Goal: Book appointment/travel/reservation

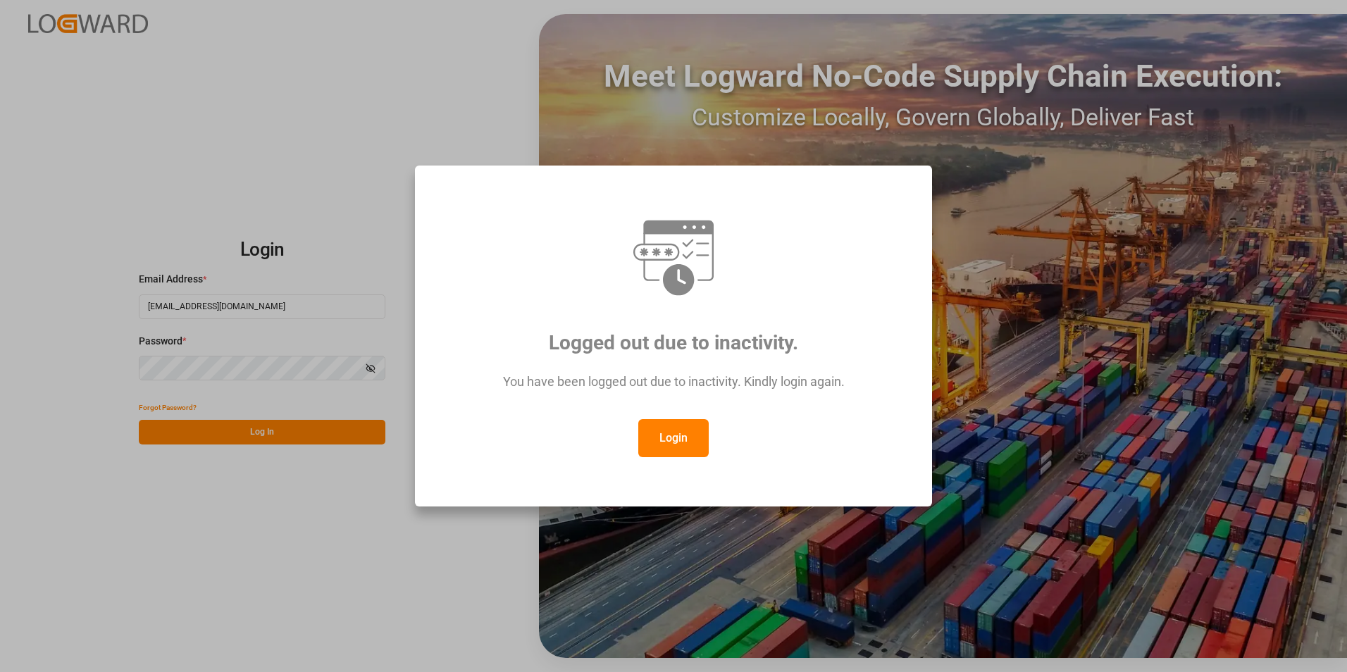
click at [686, 440] on button "Login" at bounding box center [673, 438] width 70 height 38
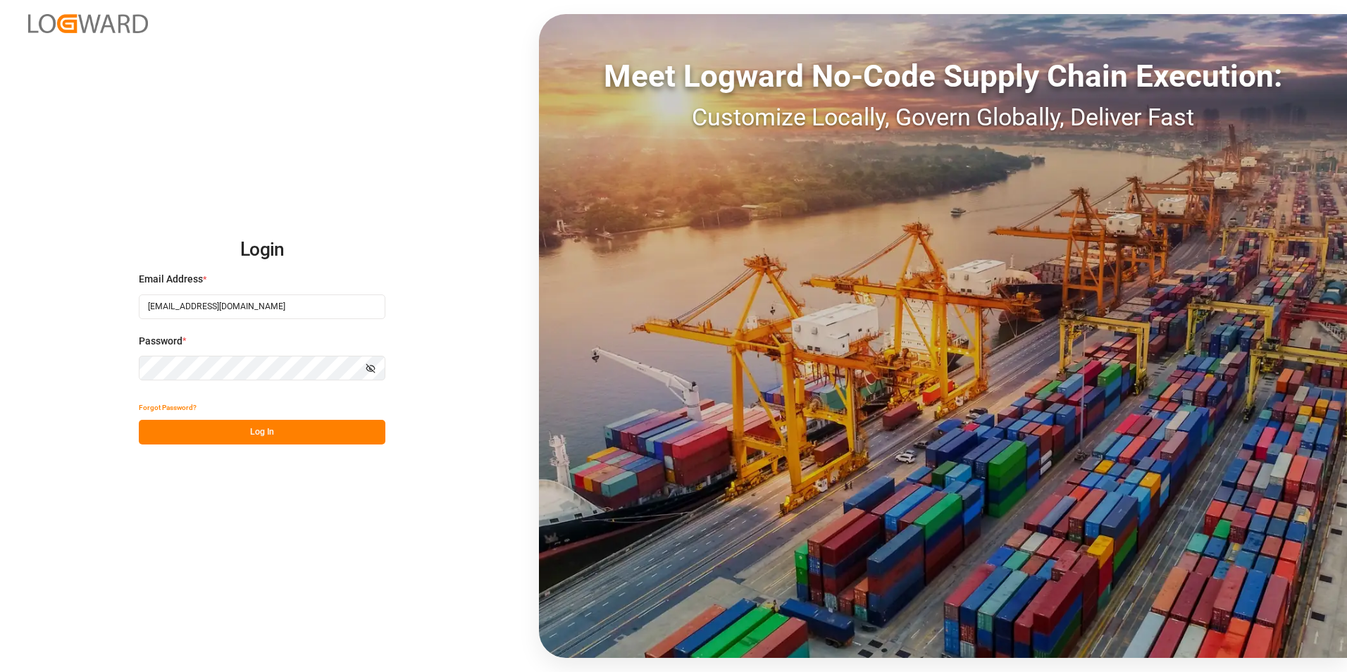
click at [56, 353] on div "Login Email Address * veerle.bauters@compo-expert.com Password * Show password …" at bounding box center [673, 336] width 1347 height 672
click at [156, 429] on button "Log In" at bounding box center [262, 432] width 247 height 25
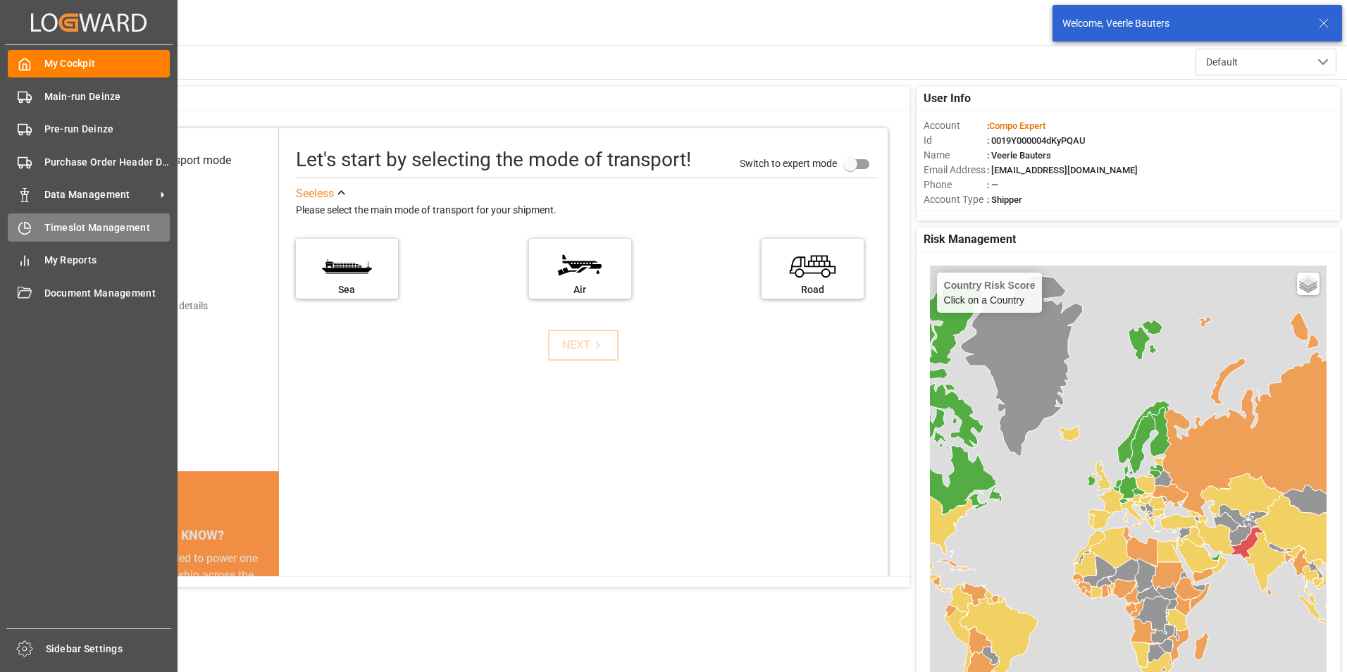
click at [23, 231] on icon at bounding box center [25, 228] width 14 height 14
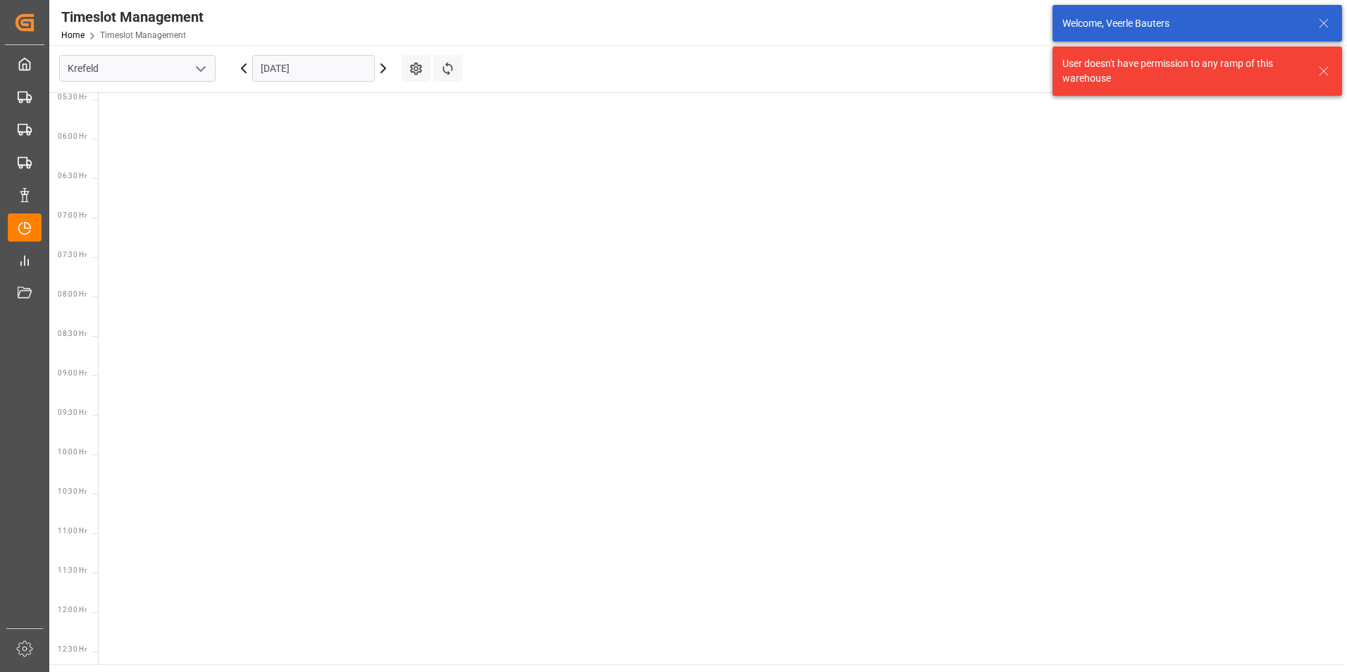
scroll to position [652, 0]
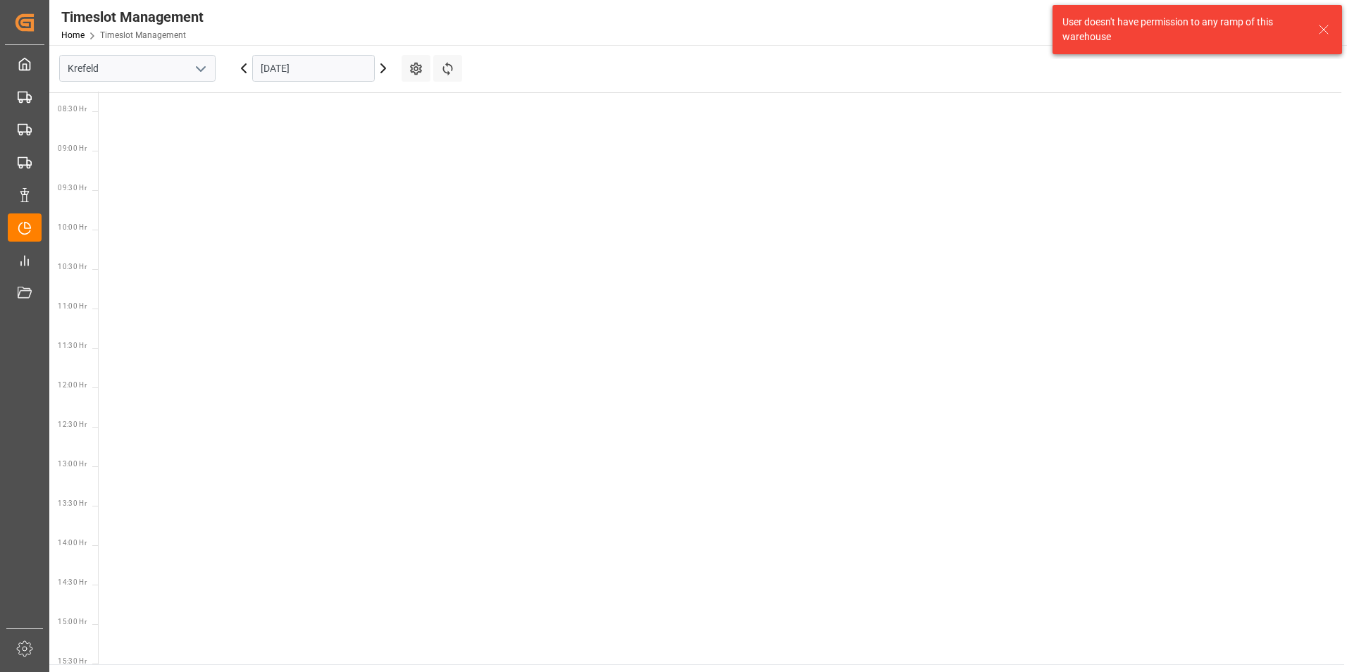
click at [206, 74] on icon "open menu" at bounding box center [200, 69] width 17 height 17
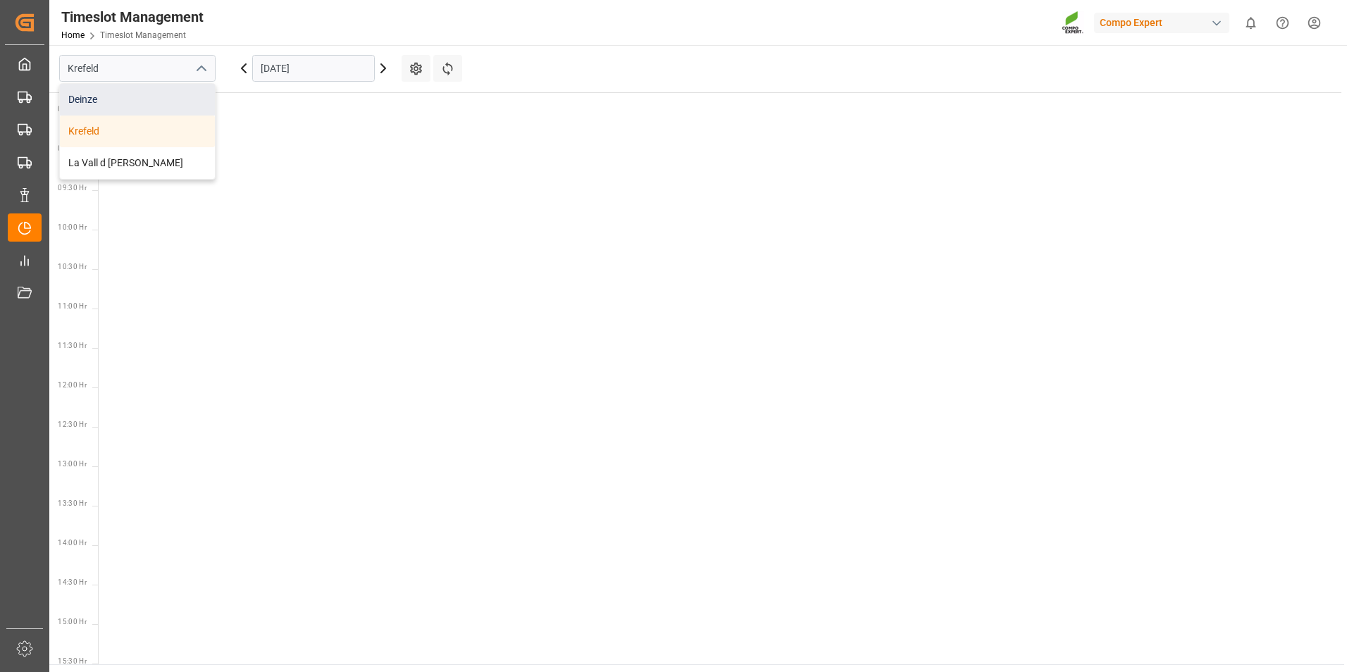
click at [94, 96] on div "Deinze" at bounding box center [137, 100] width 155 height 32
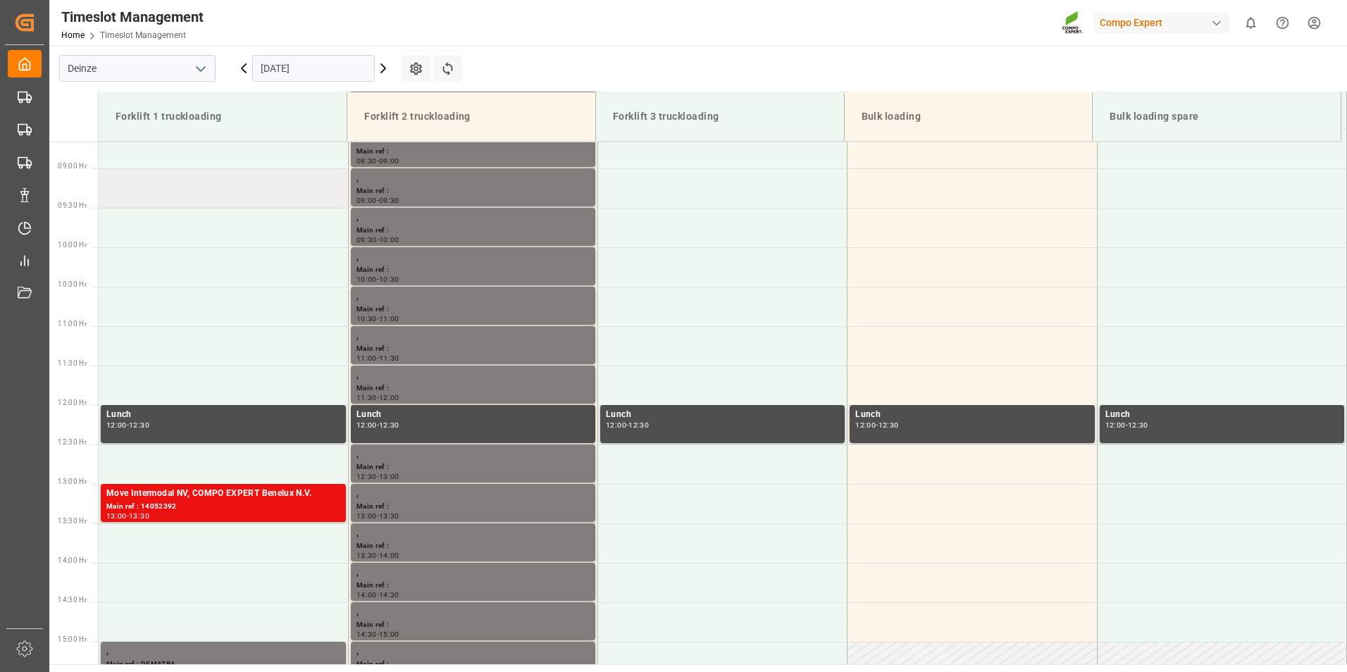
scroll to position [701, 0]
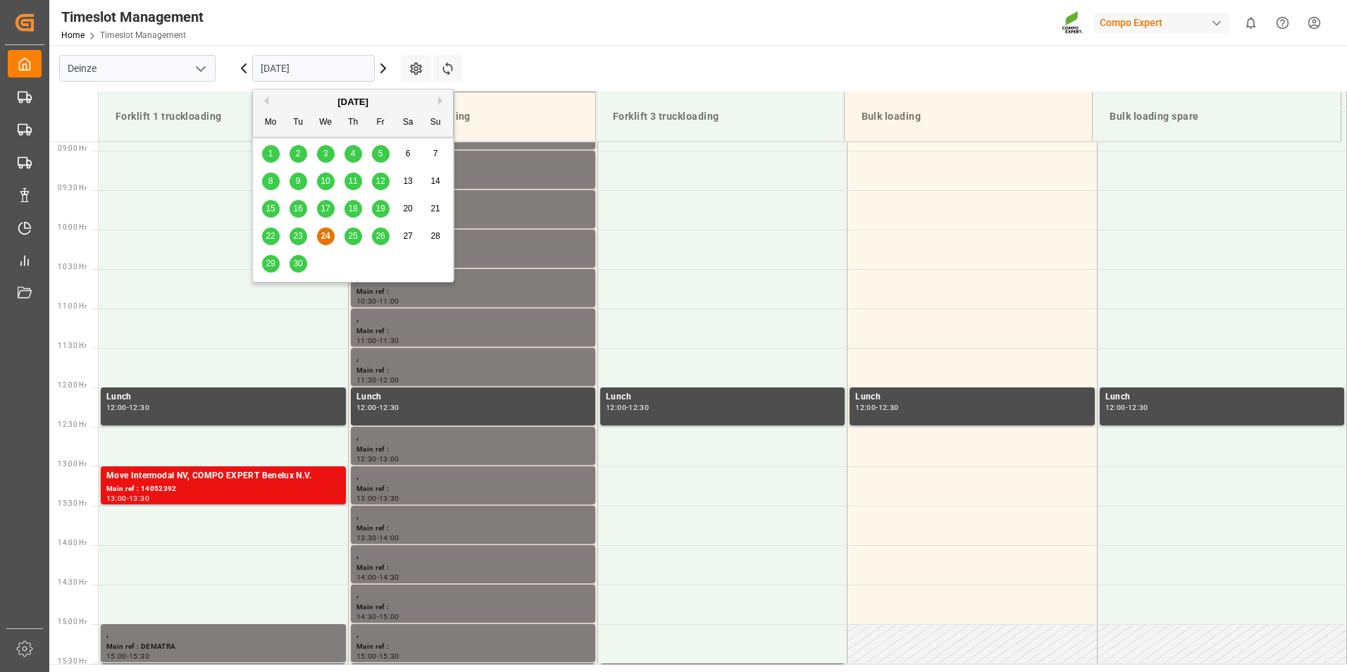
click at [349, 67] on input "[DATE]" at bounding box center [313, 68] width 123 height 27
click at [438, 99] on button "Next Month" at bounding box center [442, 101] width 8 height 8
click at [271, 183] on span "6" at bounding box center [270, 181] width 5 height 10
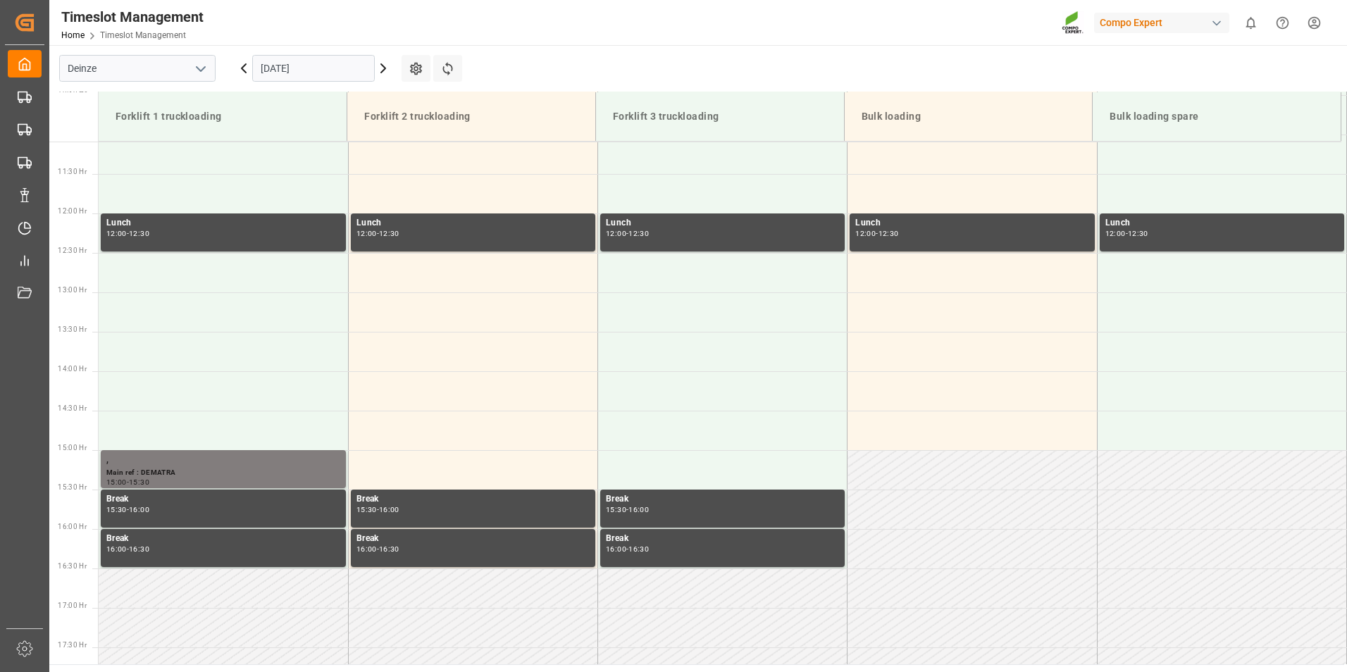
scroll to position [912, 0]
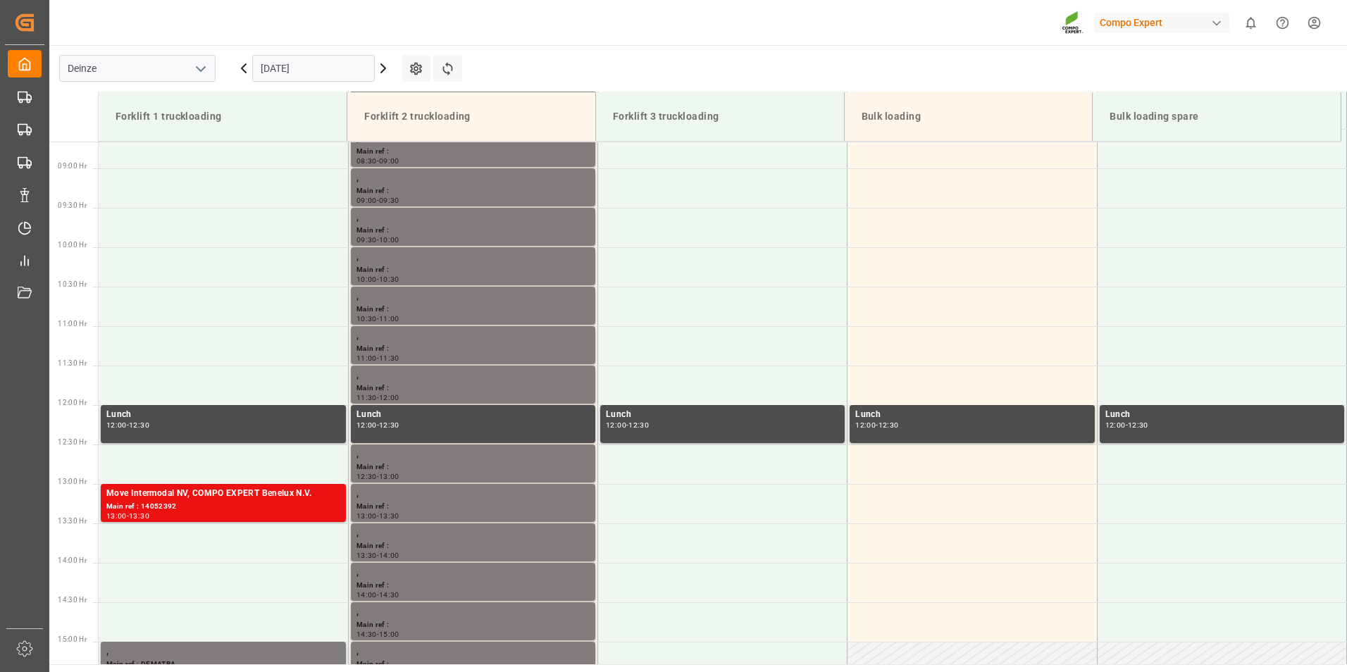
scroll to position [701, 0]
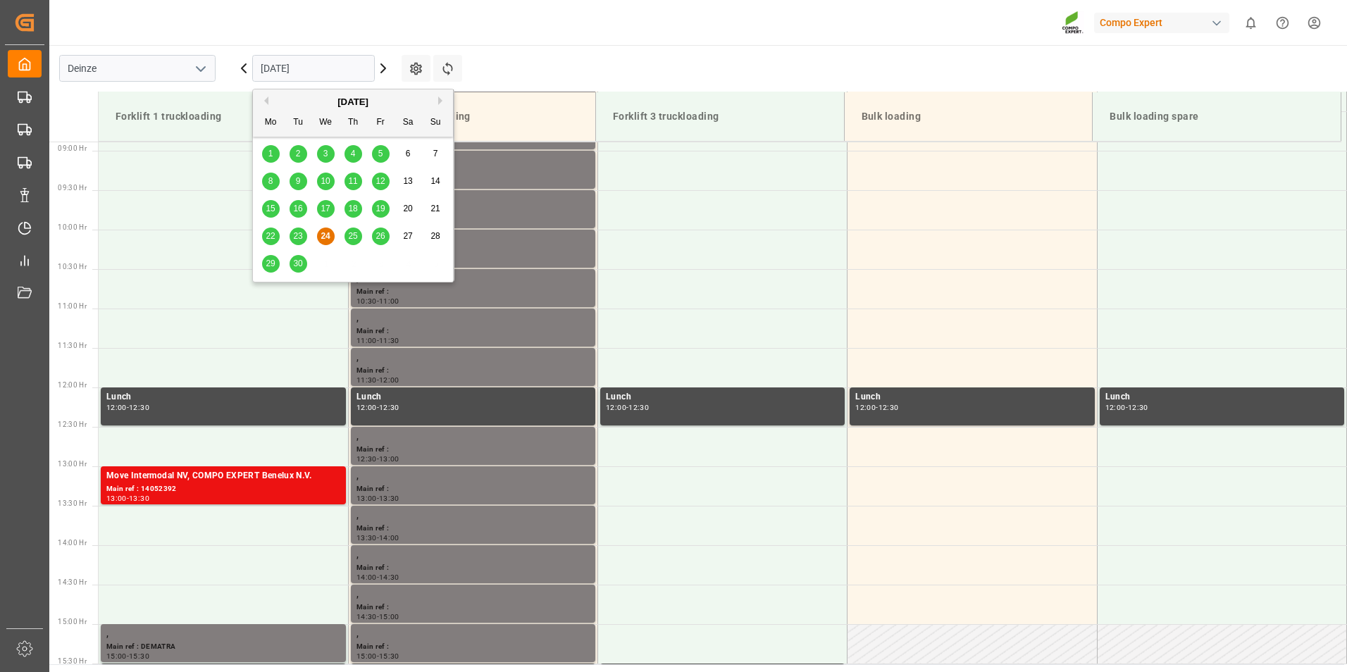
click at [347, 73] on input "[DATE]" at bounding box center [313, 68] width 123 height 27
click at [440, 102] on button "Next Month" at bounding box center [442, 101] width 8 height 8
click at [272, 182] on span "6" at bounding box center [270, 181] width 5 height 10
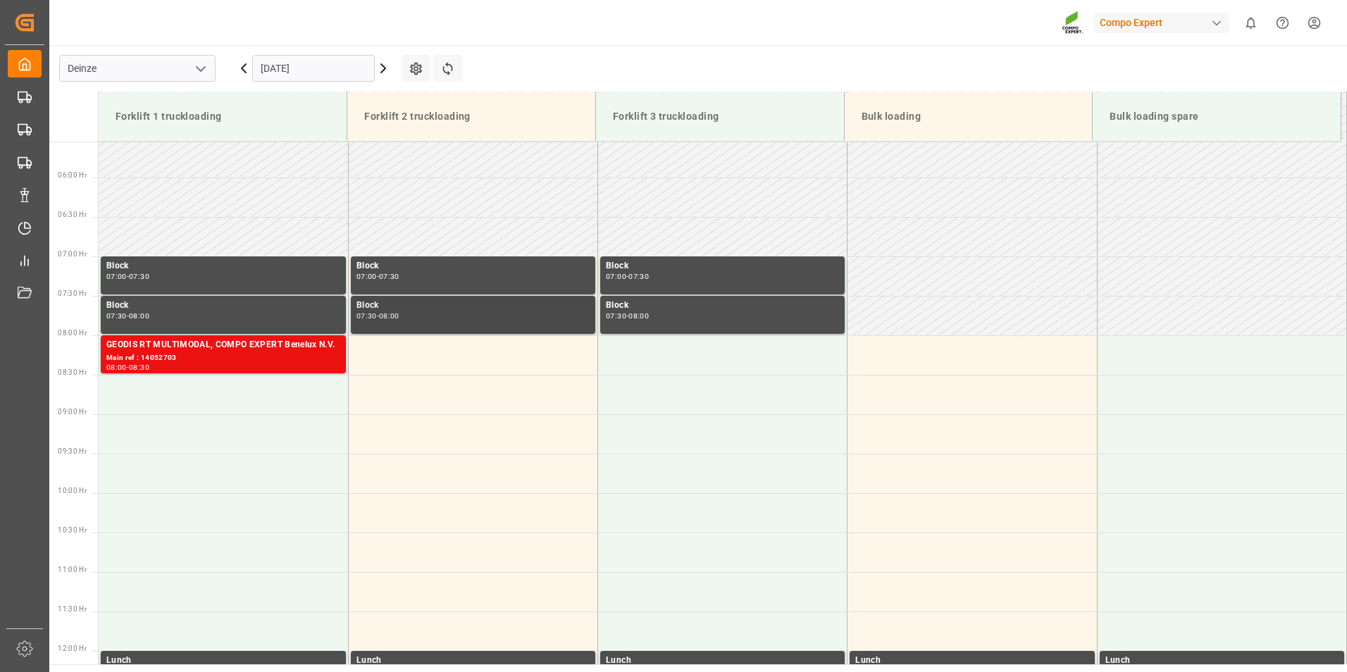
scroll to position [349, 0]
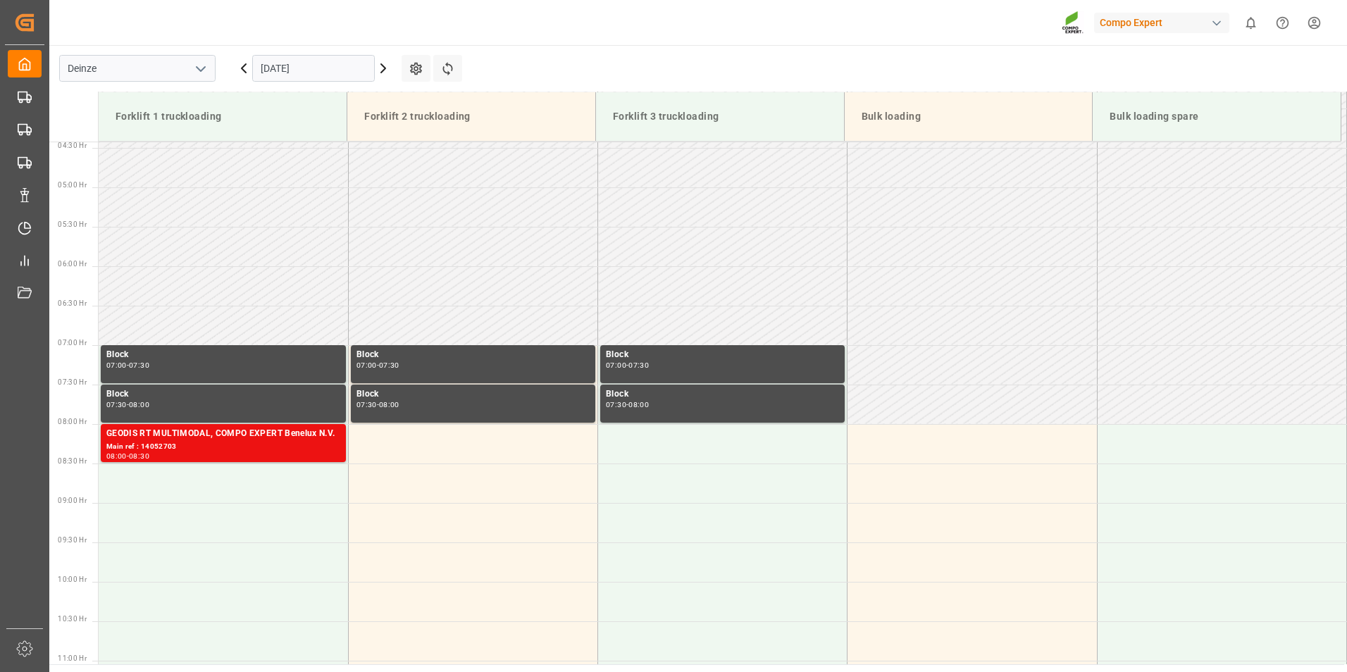
click at [323, 67] on input "[DATE]" at bounding box center [313, 68] width 123 height 27
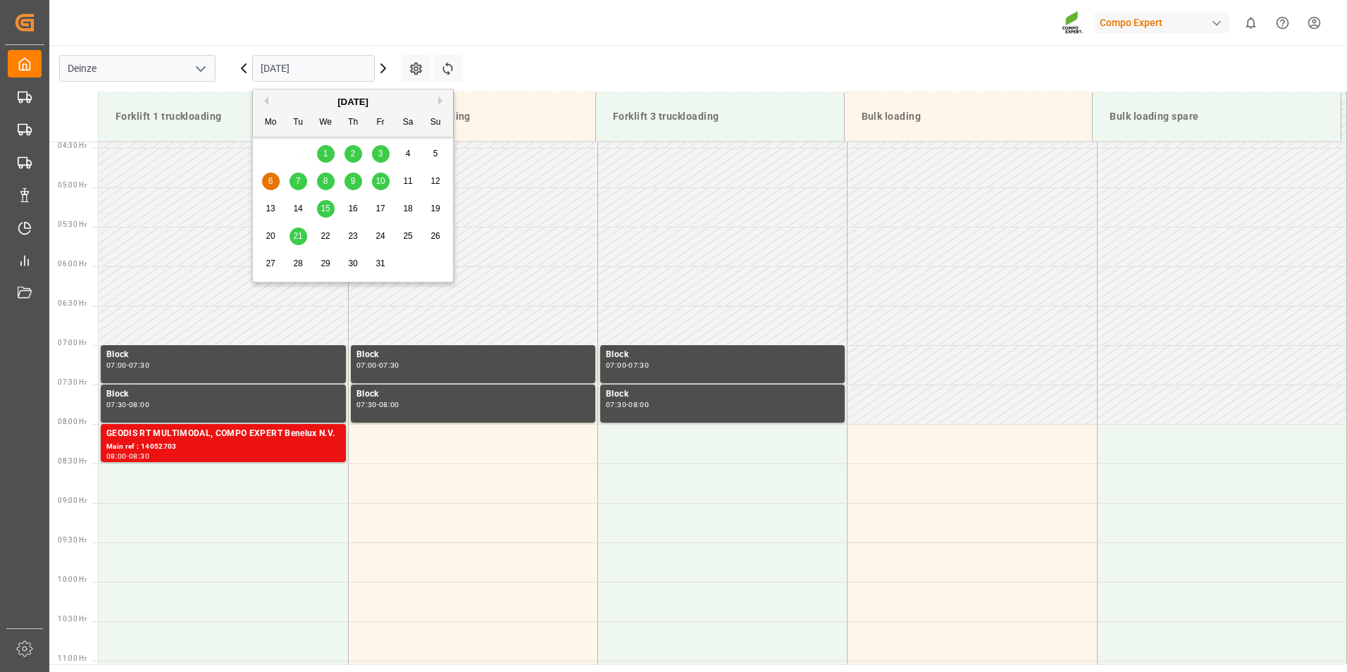
click at [266, 101] on button "Previous Month" at bounding box center [264, 101] width 8 height 8
click at [323, 238] on span "24" at bounding box center [325, 236] width 9 height 10
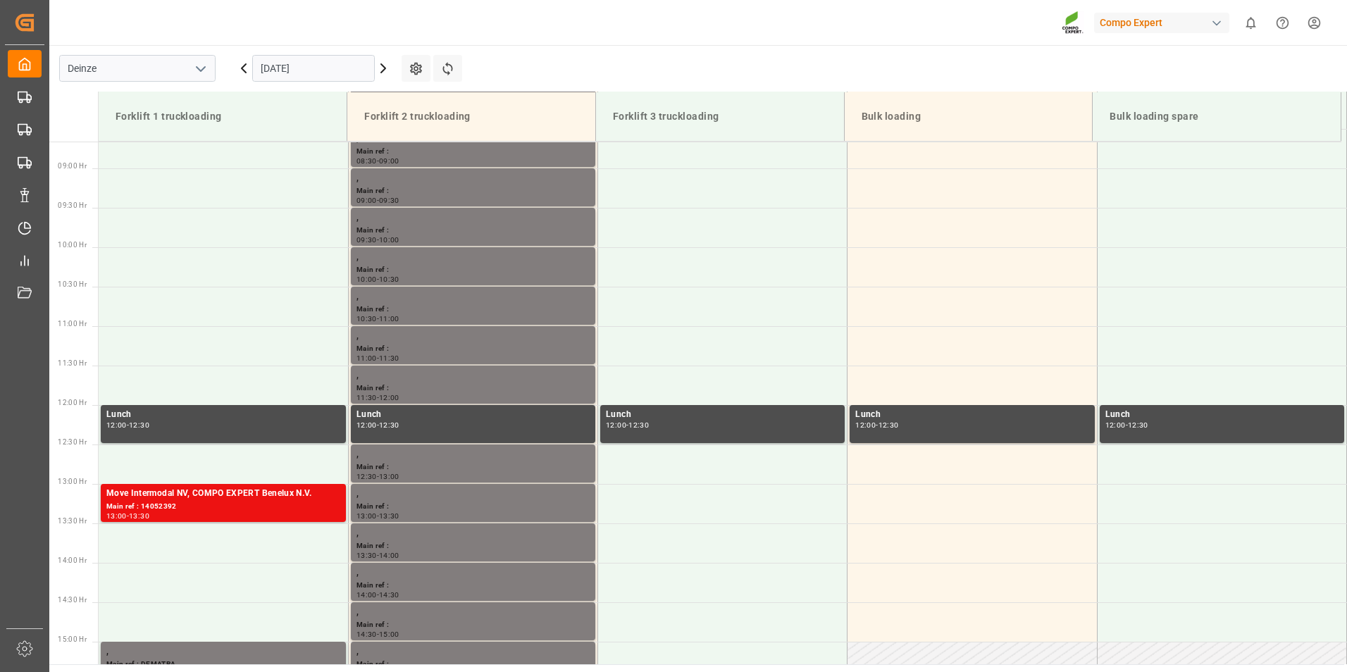
scroll to position [701, 0]
